Goal: Information Seeking & Learning: Check status

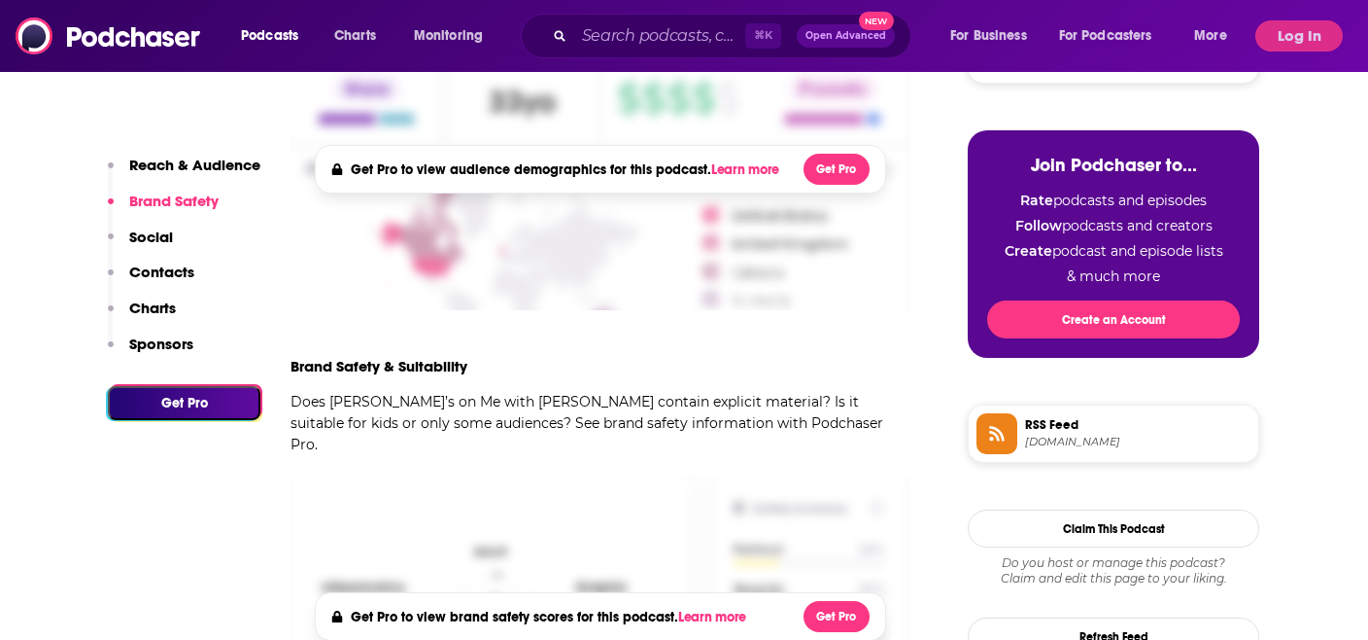
scroll to position [1018, 0]
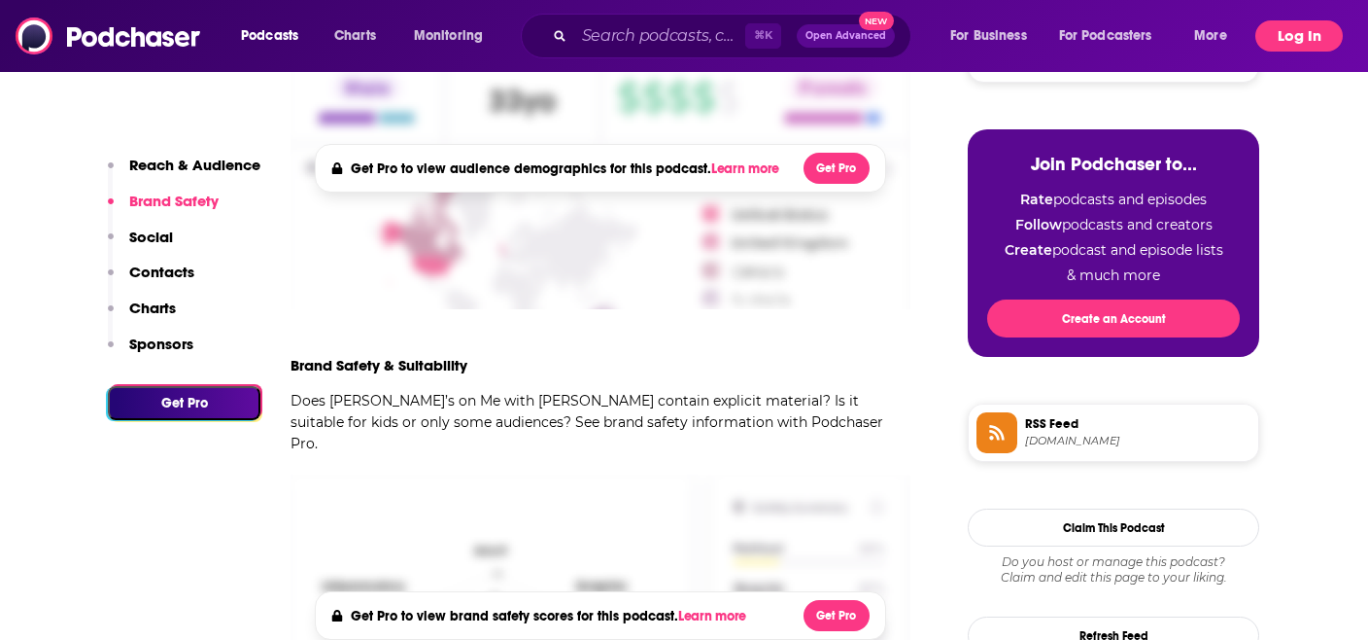
click at [1285, 29] on button "Log In" at bounding box center [1299, 35] width 87 height 31
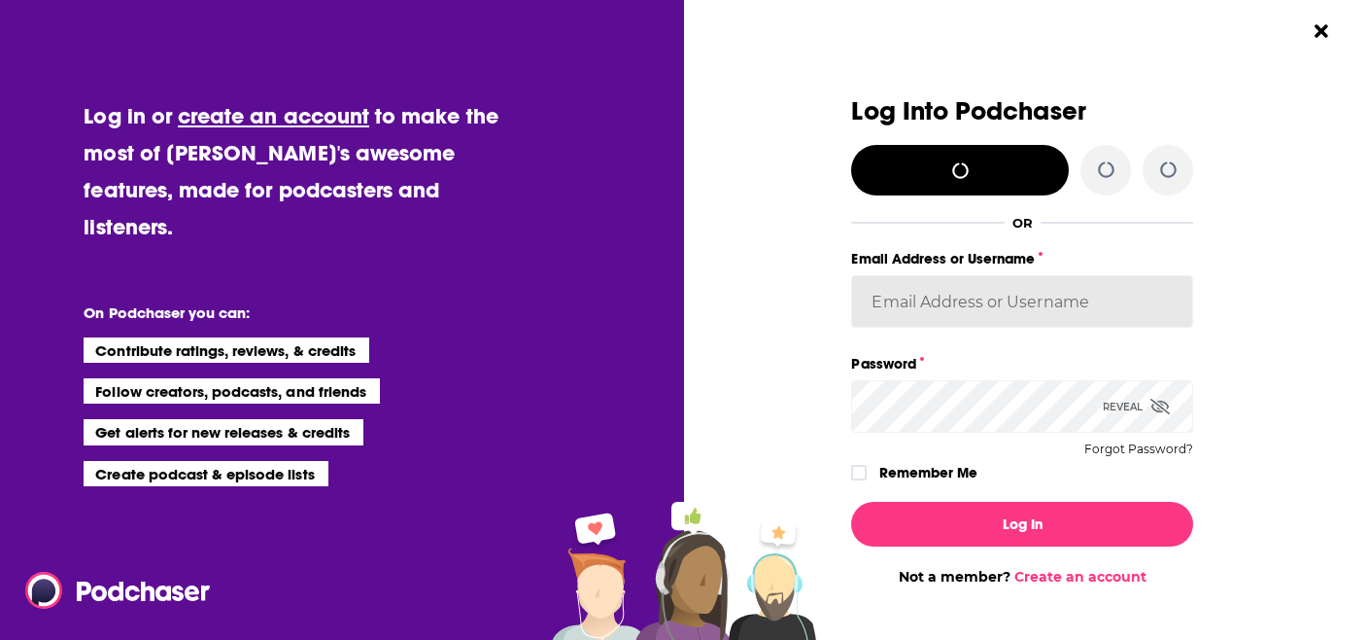
type input "[PERSON_NAME][EMAIL_ADDRESS][PERSON_NAME][DOMAIN_NAME]"
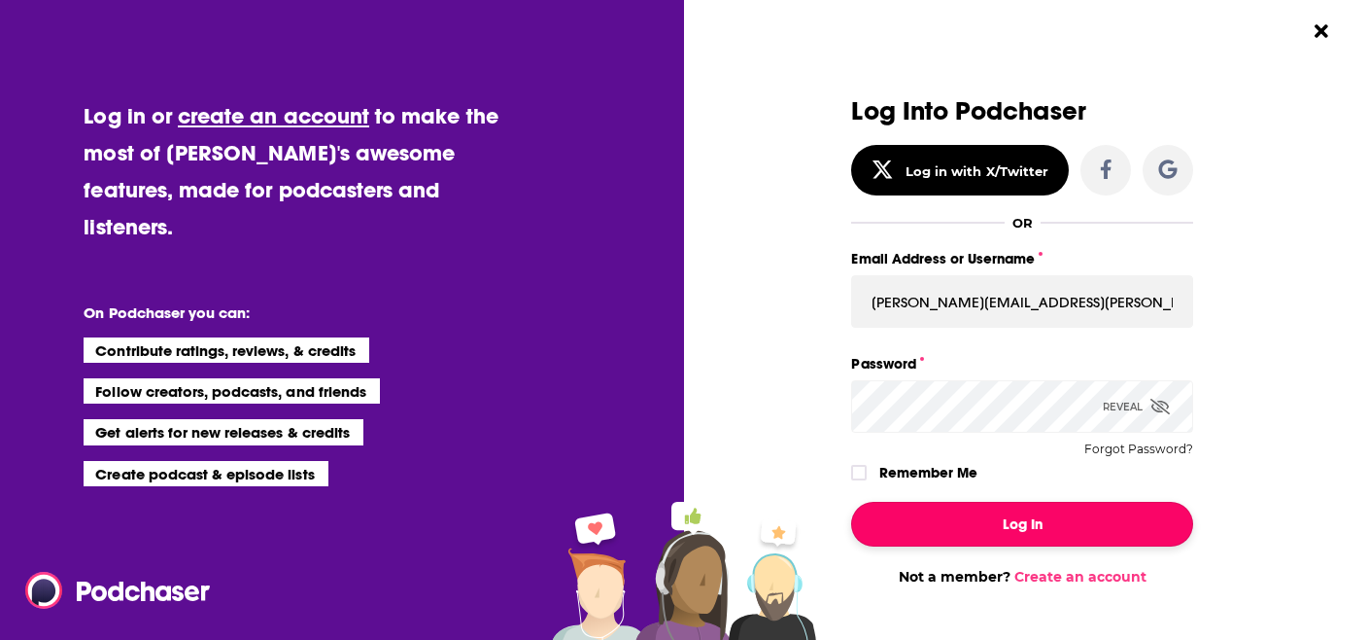
click at [1031, 531] on button "Log In" at bounding box center [1022, 524] width 342 height 45
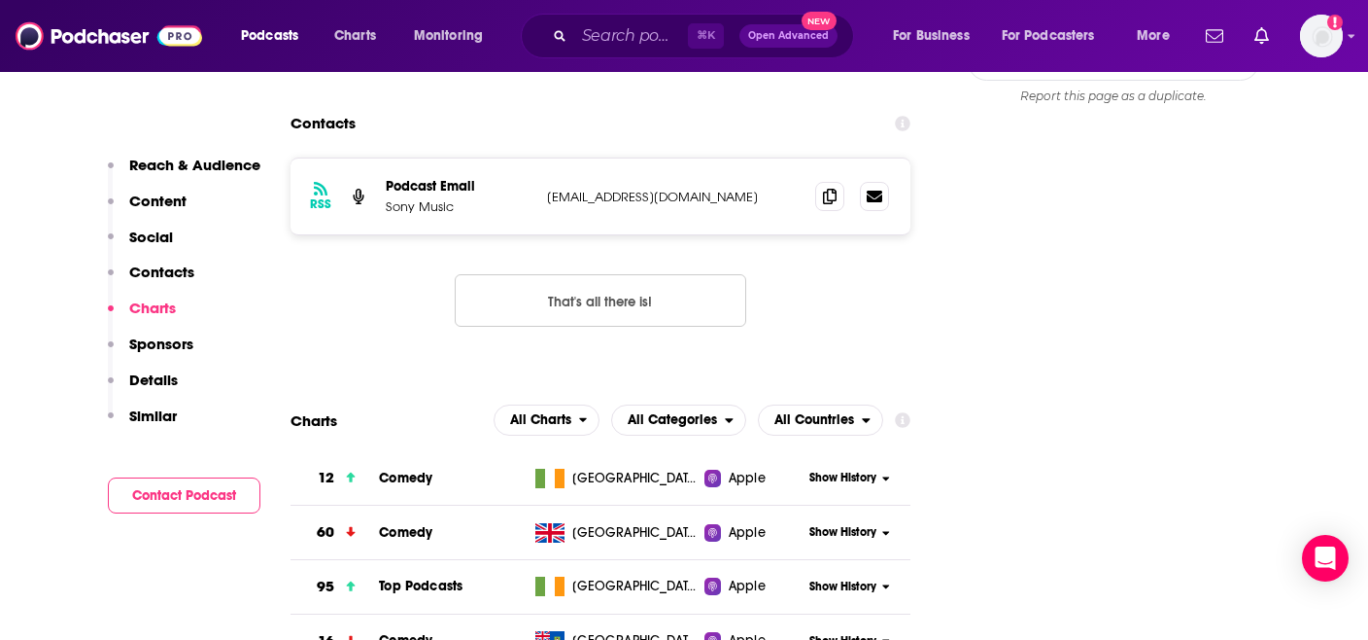
scroll to position [1832, 0]
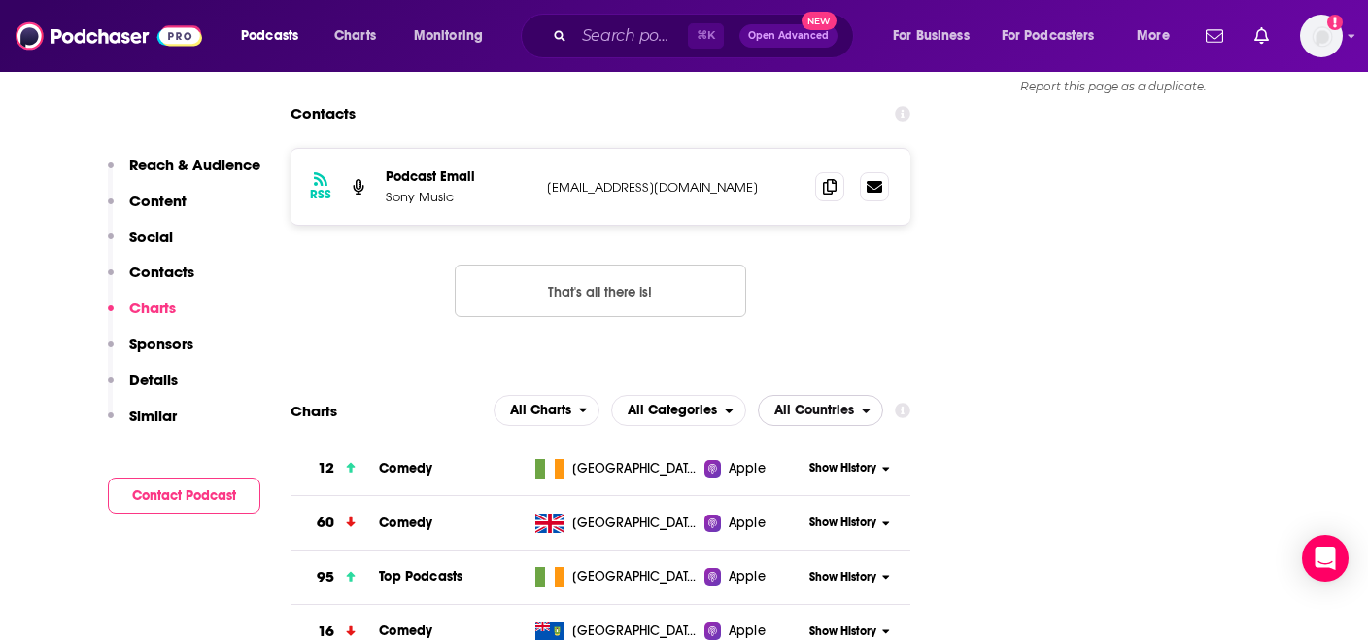
click at [803, 394] on span "All Countries" at bounding box center [810, 410] width 103 height 33
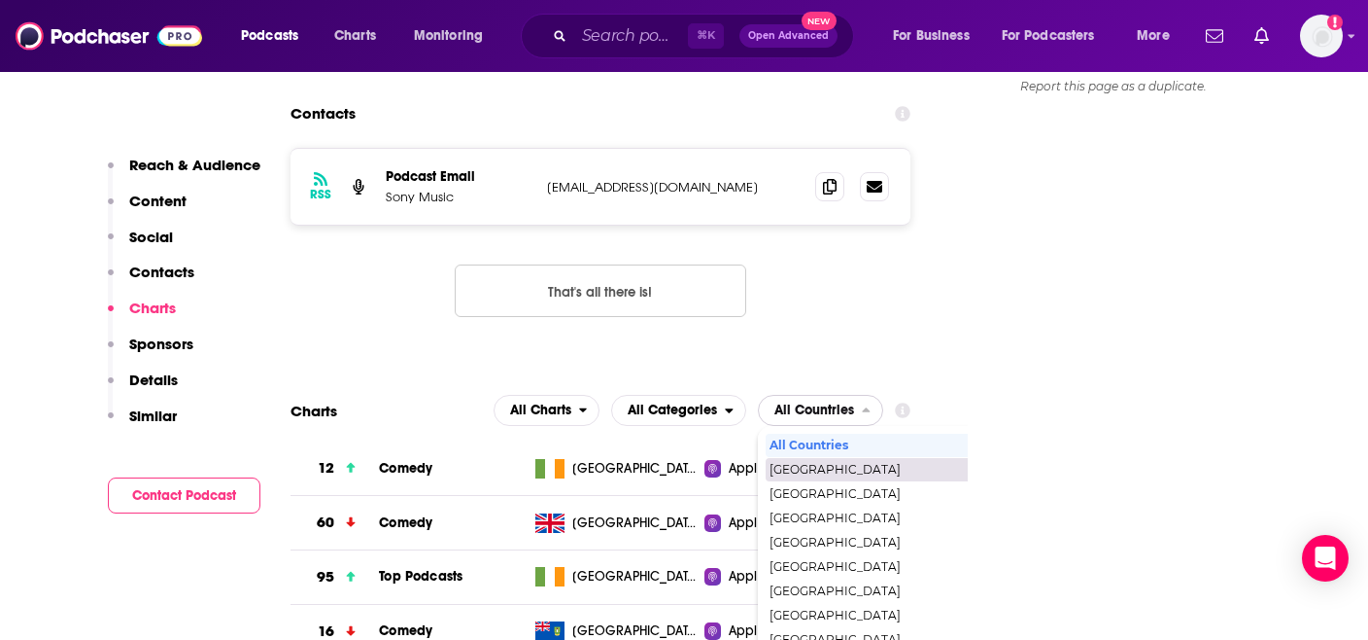
click at [808, 464] on span "[GEOGRAPHIC_DATA]" at bounding box center [904, 470] width 268 height 12
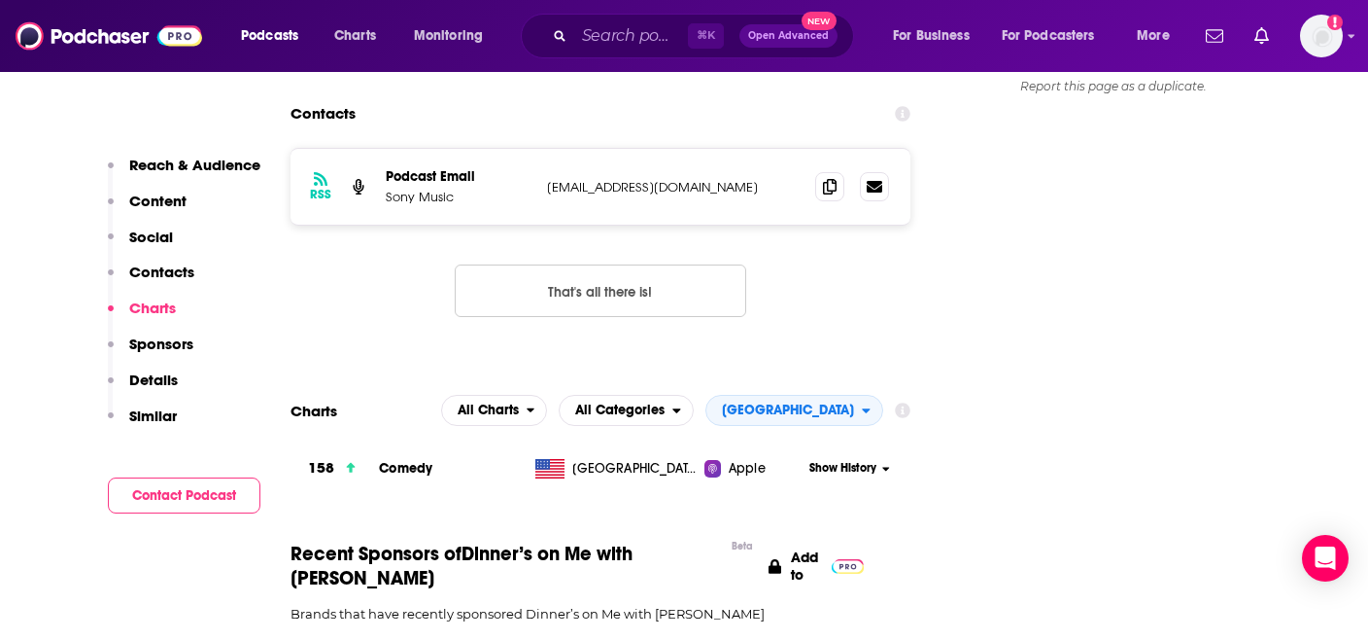
click at [836, 460] on span "Show History" at bounding box center [843, 468] width 67 height 17
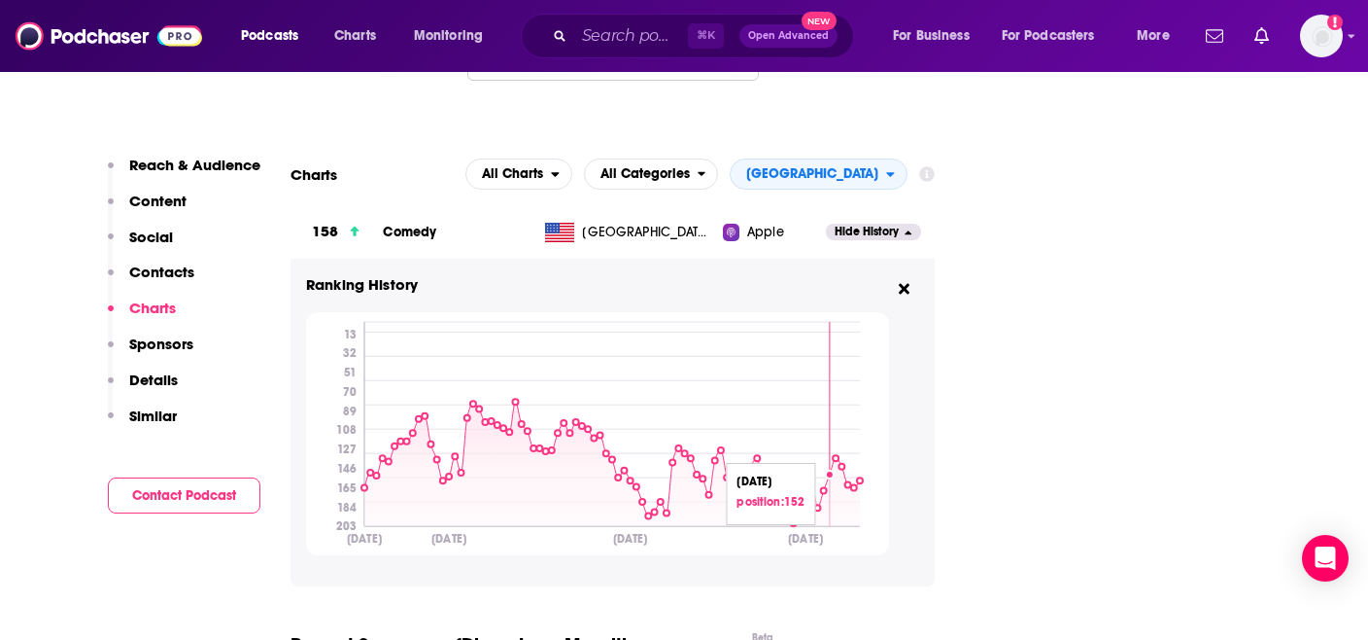
scroll to position [2078, 0]
